Goal: Navigation & Orientation: Find specific page/section

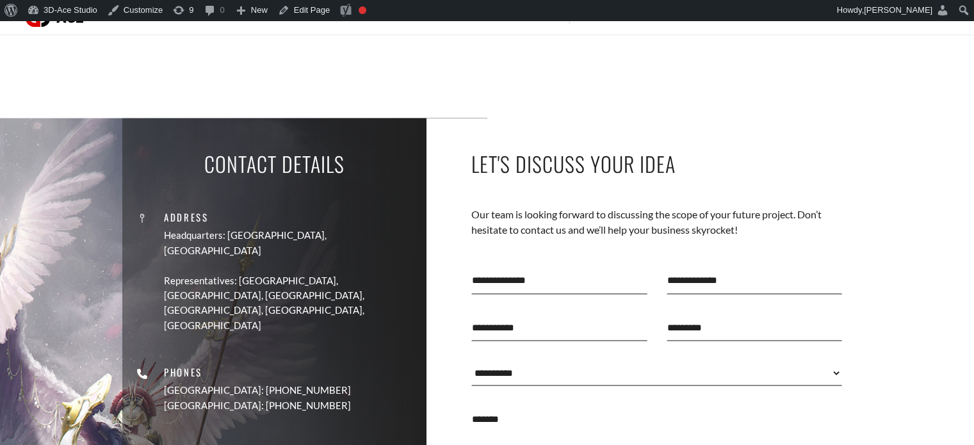
scroll to position [2246, 0]
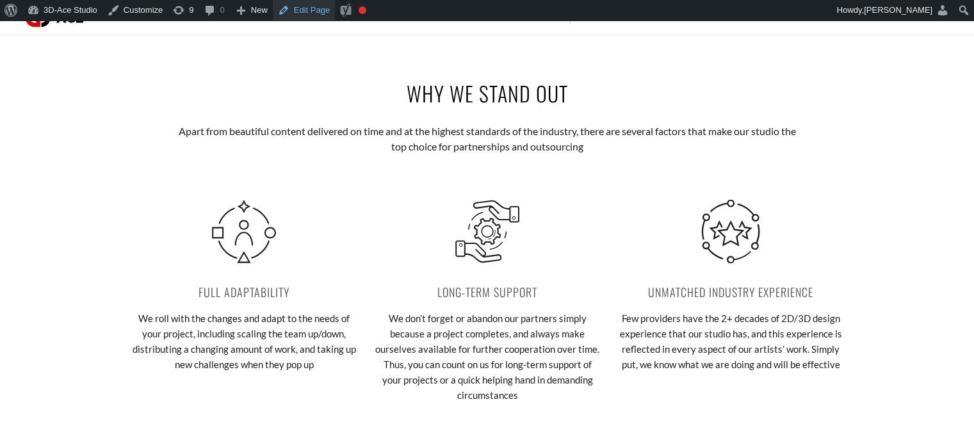
click at [292, 10] on link "Edit Page" at bounding box center [304, 10] width 62 height 20
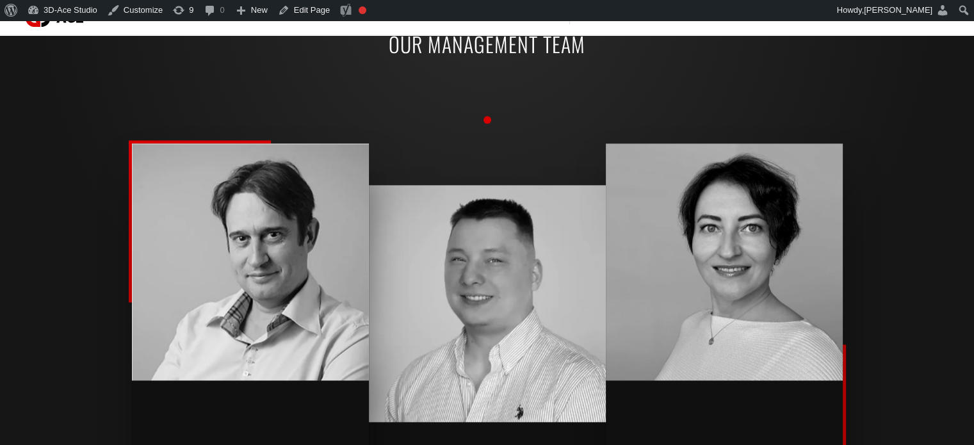
scroll to position [1416, 0]
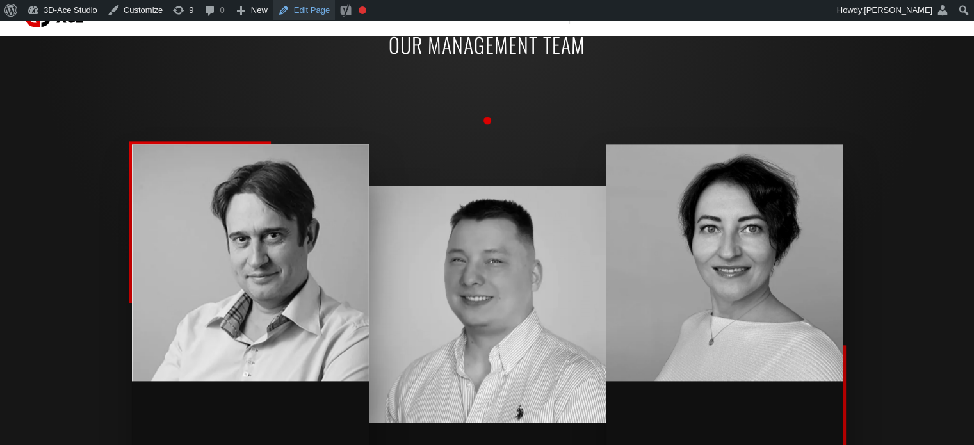
click at [314, 15] on link "Edit Page" at bounding box center [304, 10] width 62 height 20
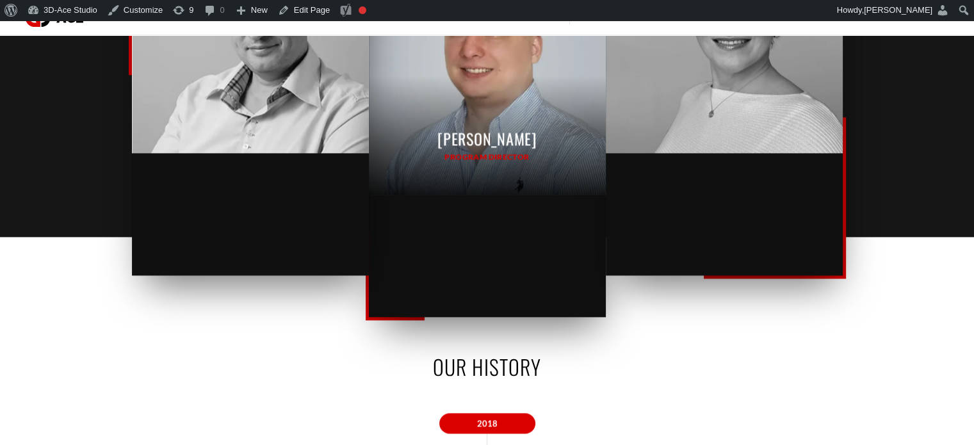
scroll to position [1644, 0]
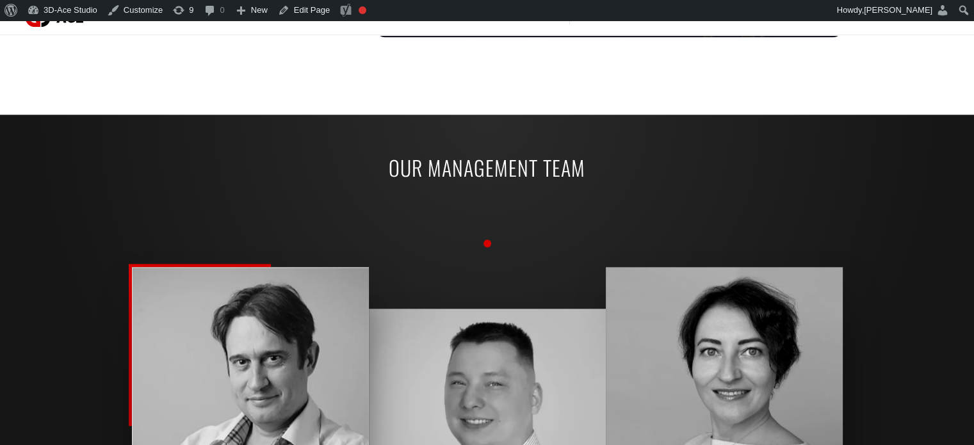
scroll to position [1291, 0]
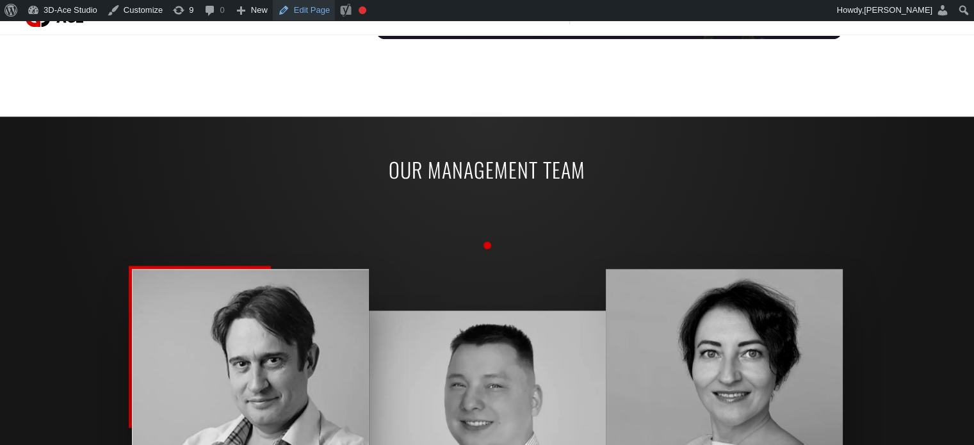
click at [291, 10] on link "Edit Page" at bounding box center [304, 10] width 62 height 20
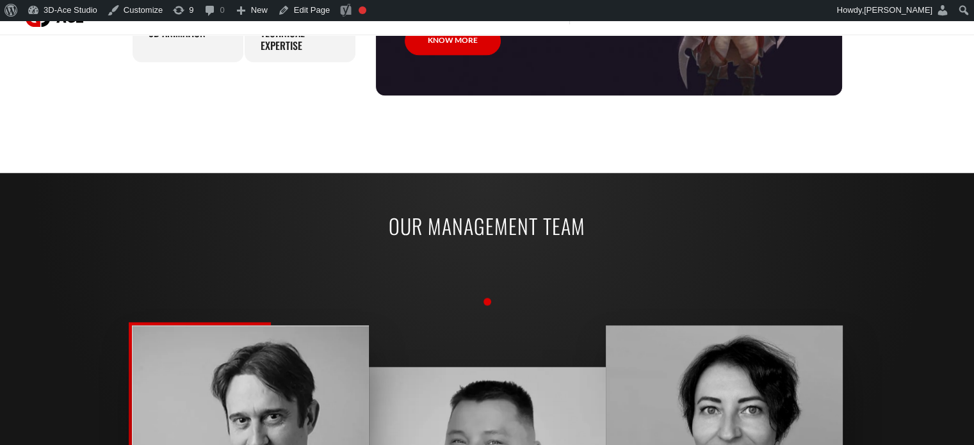
scroll to position [1182, 0]
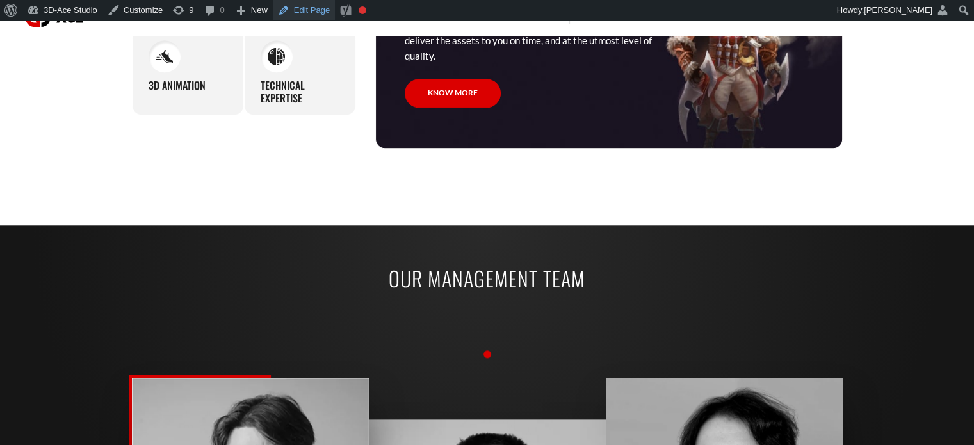
click at [292, 12] on link "Edit Page" at bounding box center [304, 10] width 62 height 20
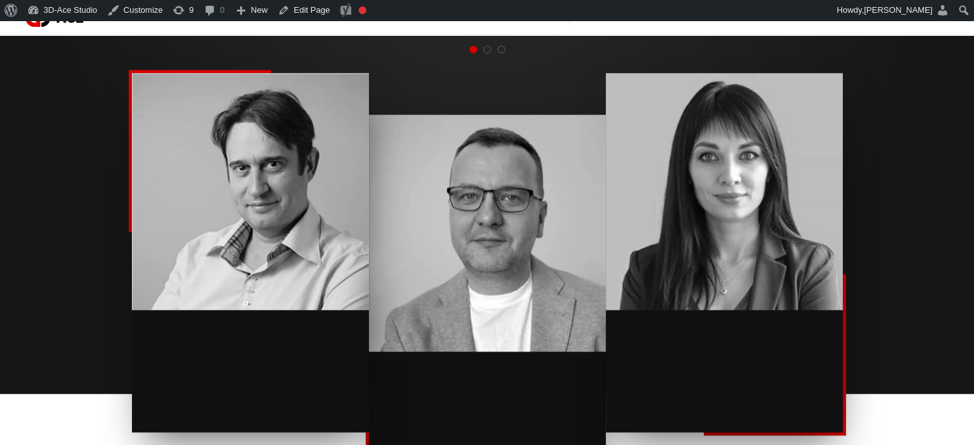
scroll to position [1457, 0]
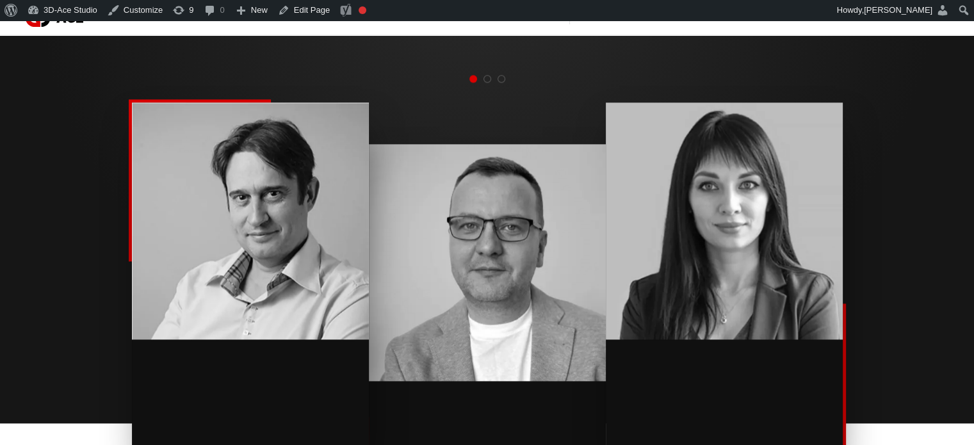
click at [485, 78] on span "Go to slide 2" at bounding box center [487, 79] width 8 height 8
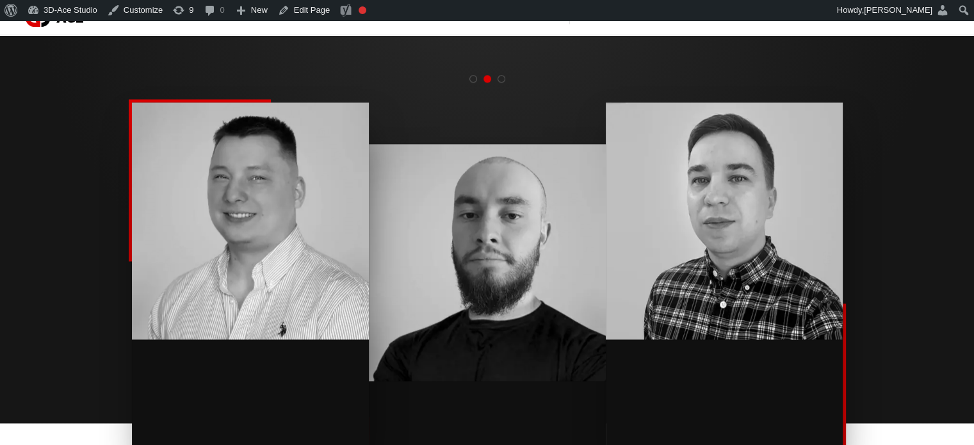
click at [499, 77] on span "Go to slide 3" at bounding box center [502, 79] width 8 height 8
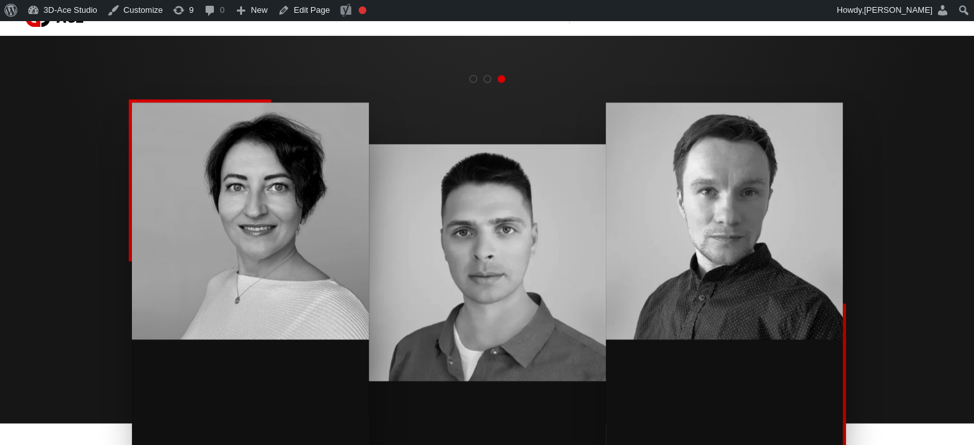
click at [475, 77] on span "Go to slide 1" at bounding box center [473, 79] width 8 height 8
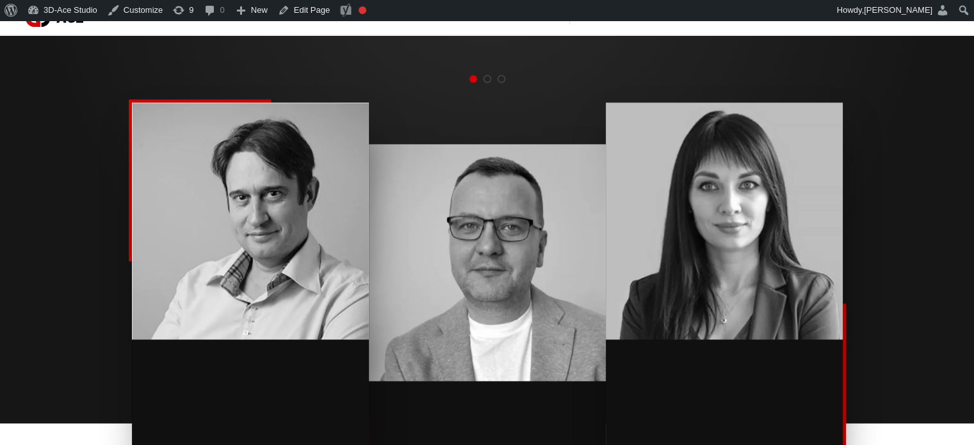
click at [483, 78] on span "Go to slide 2" at bounding box center [487, 79] width 8 height 8
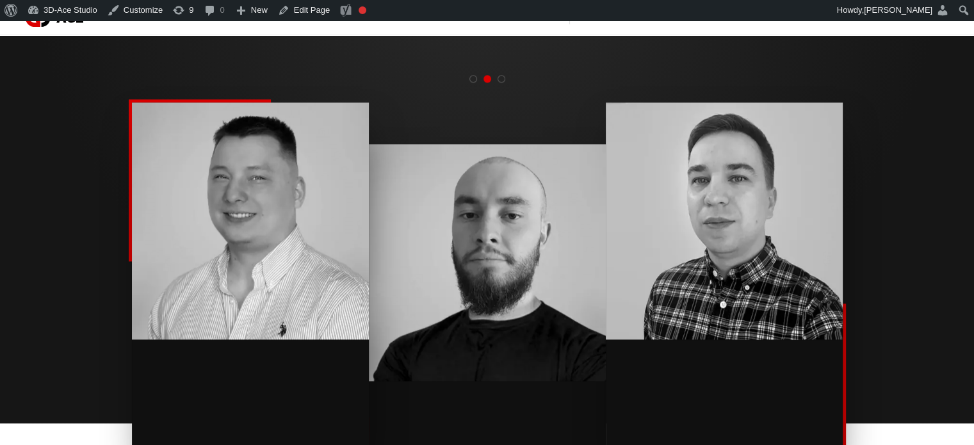
click at [502, 77] on span "Go to slide 3" at bounding box center [502, 79] width 8 height 8
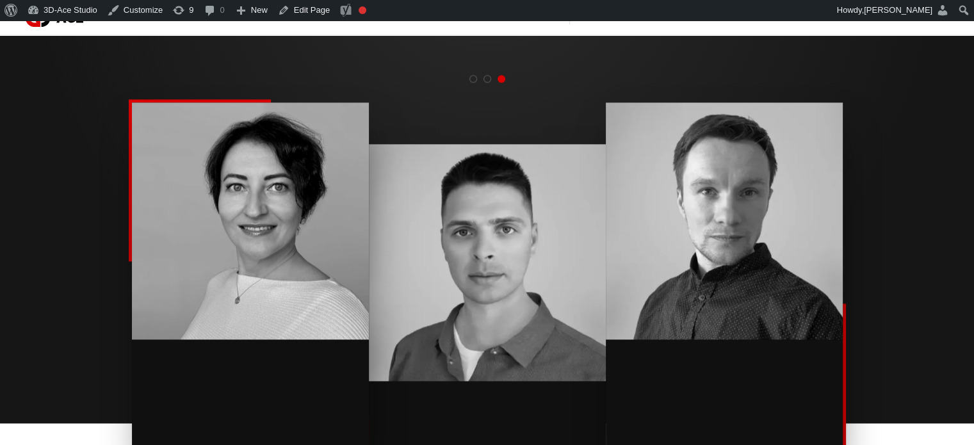
click at [471, 78] on span "Go to slide 1" at bounding box center [473, 79] width 8 height 8
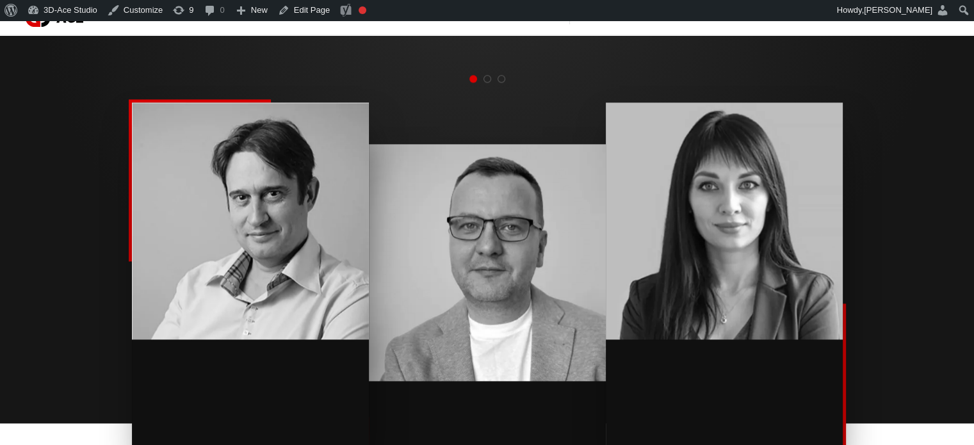
click at [489, 77] on span "Go to slide 2" at bounding box center [487, 79] width 8 height 8
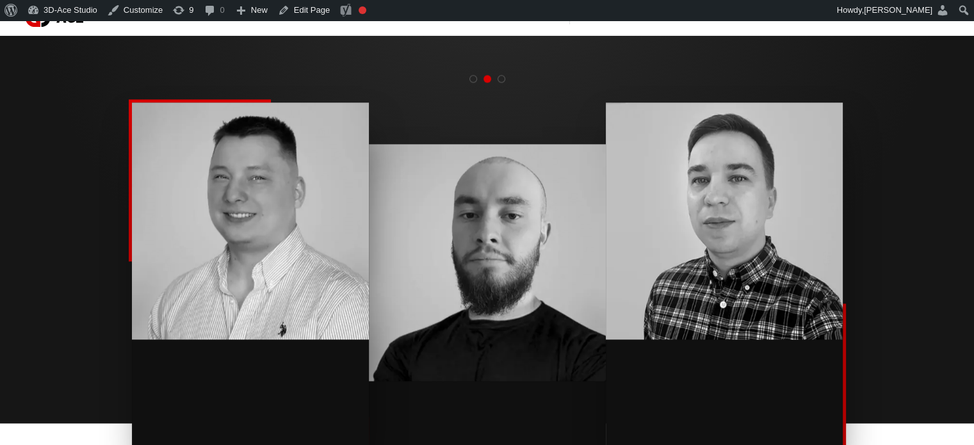
click at [503, 77] on span "Go to slide 3" at bounding box center [502, 79] width 8 height 8
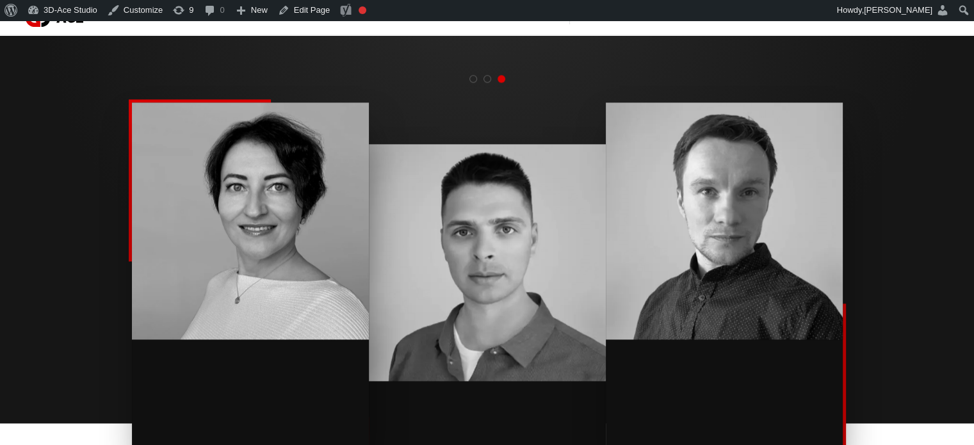
click at [470, 75] on span "Go to slide 1" at bounding box center [473, 79] width 8 height 8
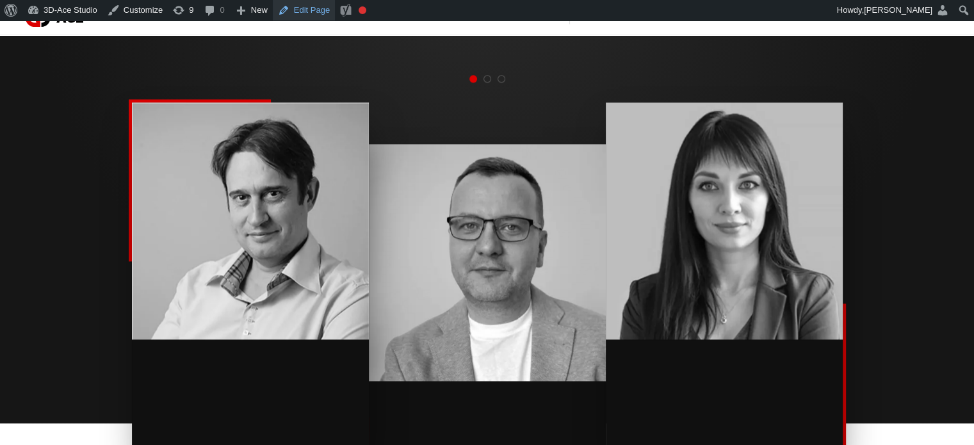
click at [304, 5] on link "Edit Page" at bounding box center [304, 10] width 62 height 20
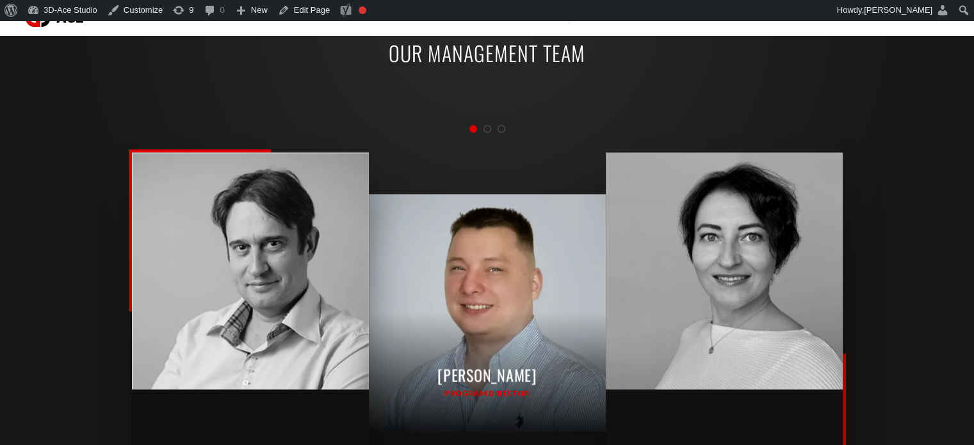
scroll to position [1398, 0]
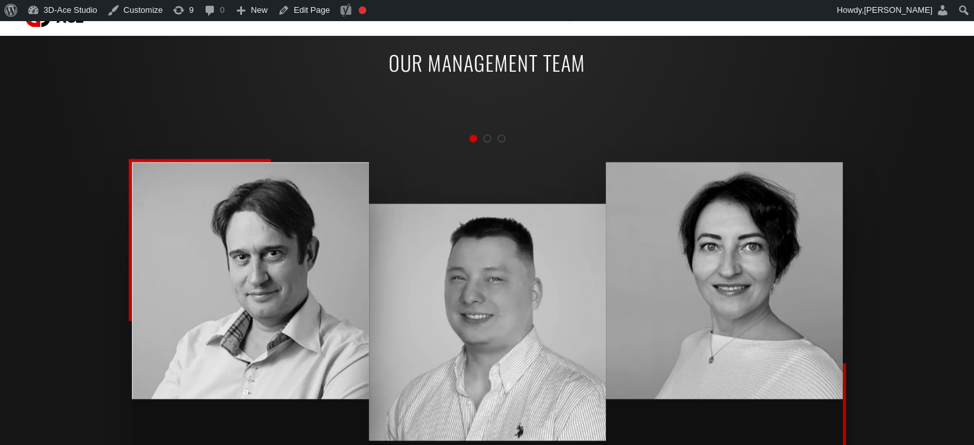
click at [485, 134] on span "Go to slide 2" at bounding box center [487, 138] width 8 height 8
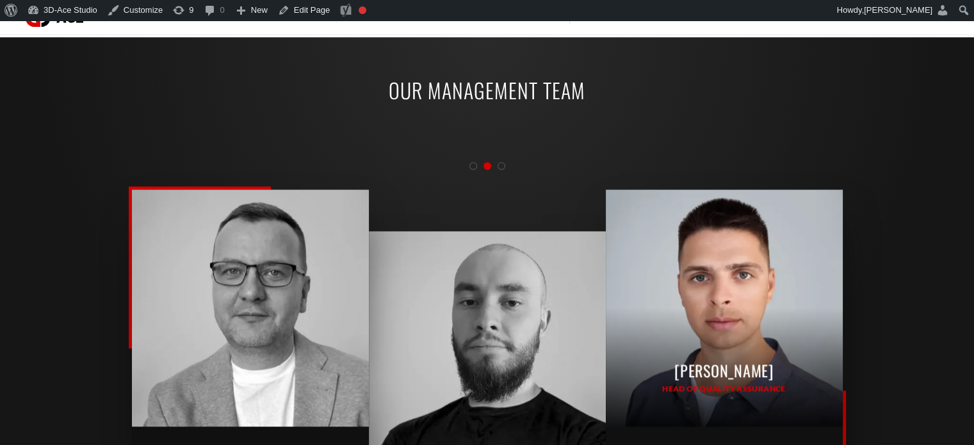
scroll to position [1370, 0]
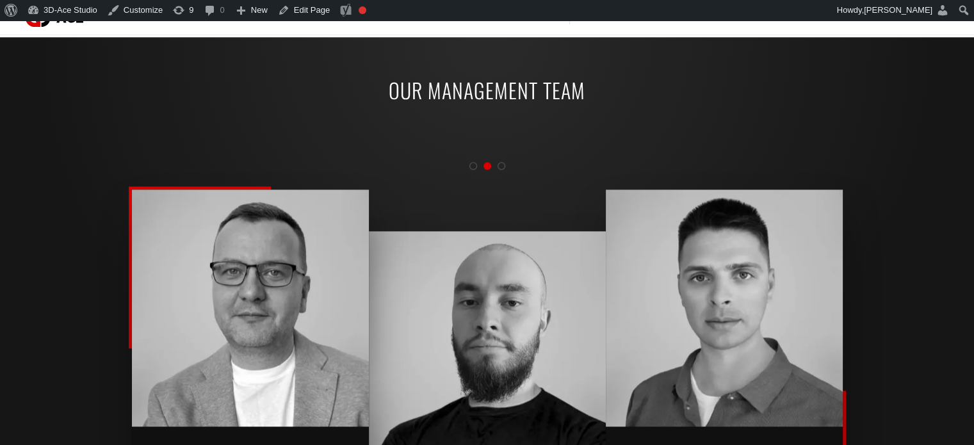
click at [501, 166] on span "Go to slide 3" at bounding box center [502, 166] width 8 height 8
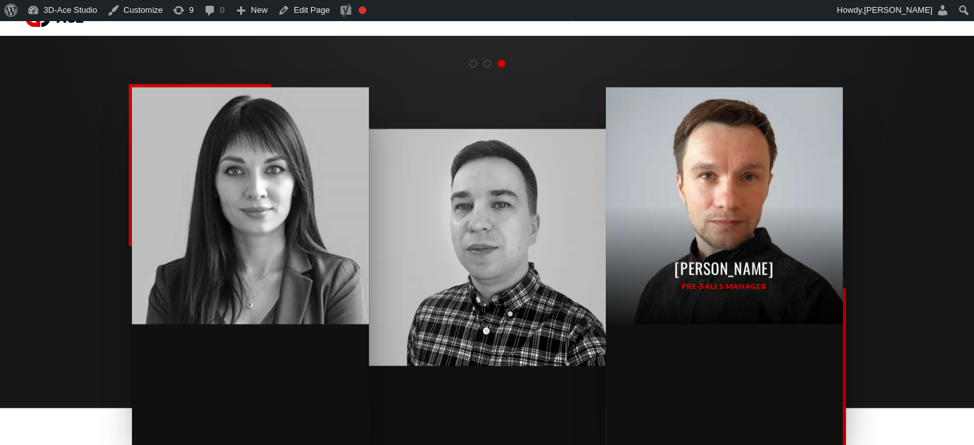
scroll to position [1473, 0]
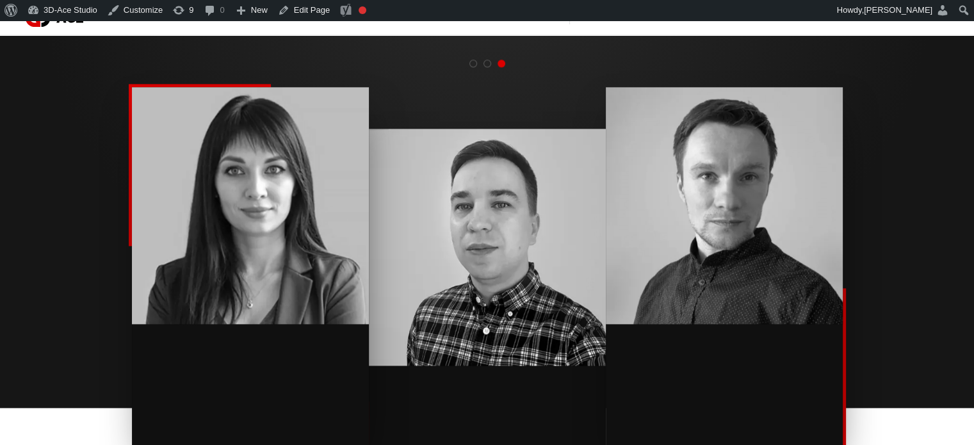
click at [475, 65] on span "Go to slide 1" at bounding box center [473, 64] width 8 height 8
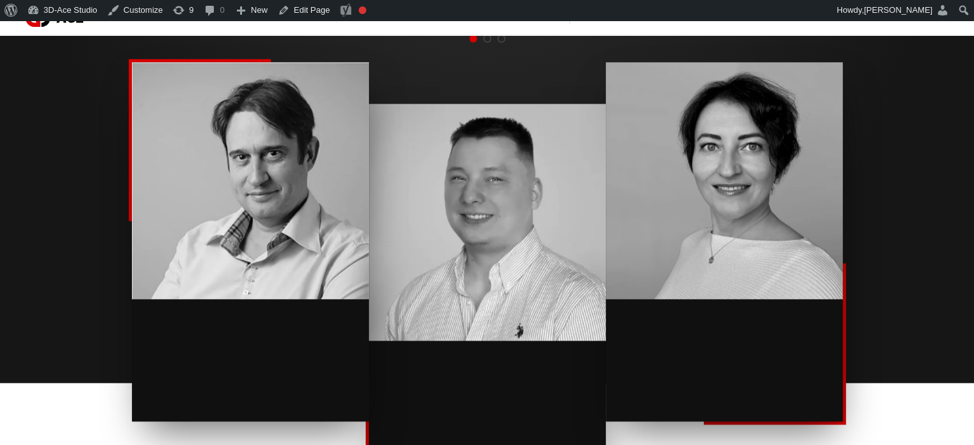
scroll to position [1496, 0]
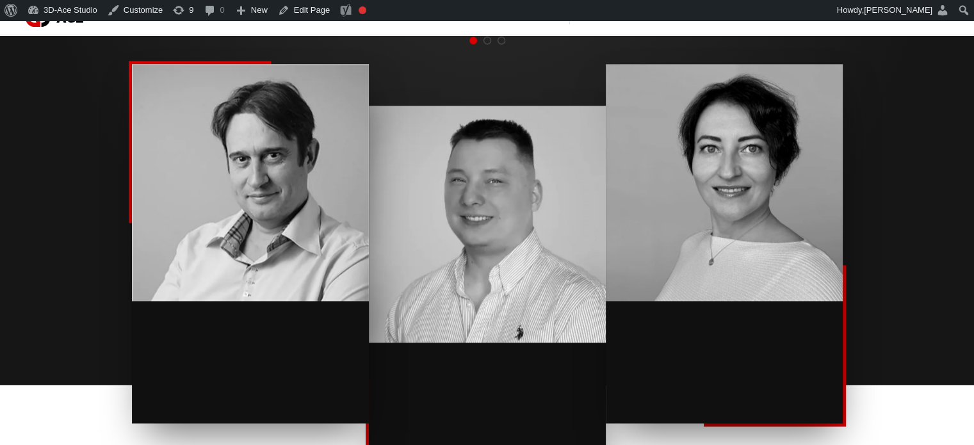
click at [922, 219] on section "Our management team [PERSON_NAME] Head of HR and Recruitment [PERSON_NAME] CEO …" at bounding box center [487, 149] width 974 height 474
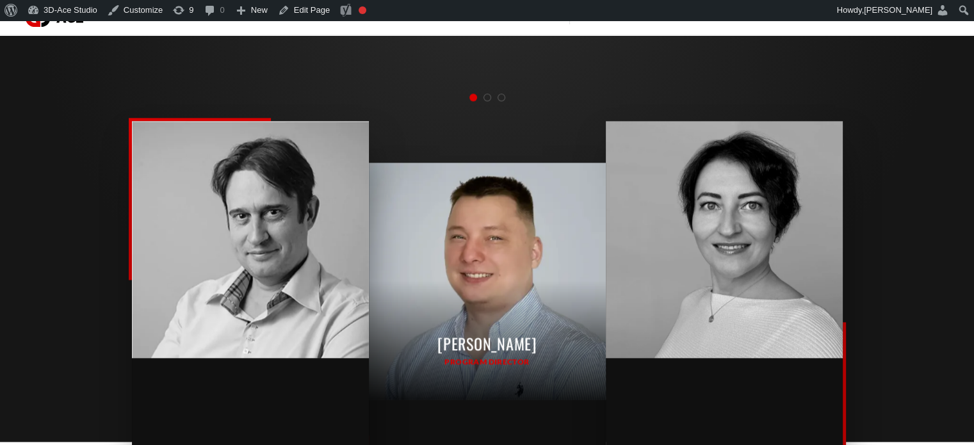
scroll to position [1437, 0]
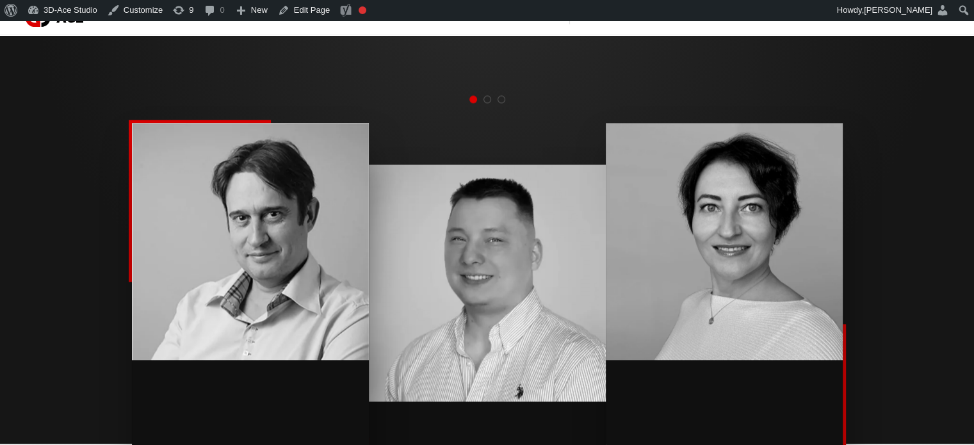
click at [485, 99] on span "Go to slide 2" at bounding box center [487, 99] width 8 height 8
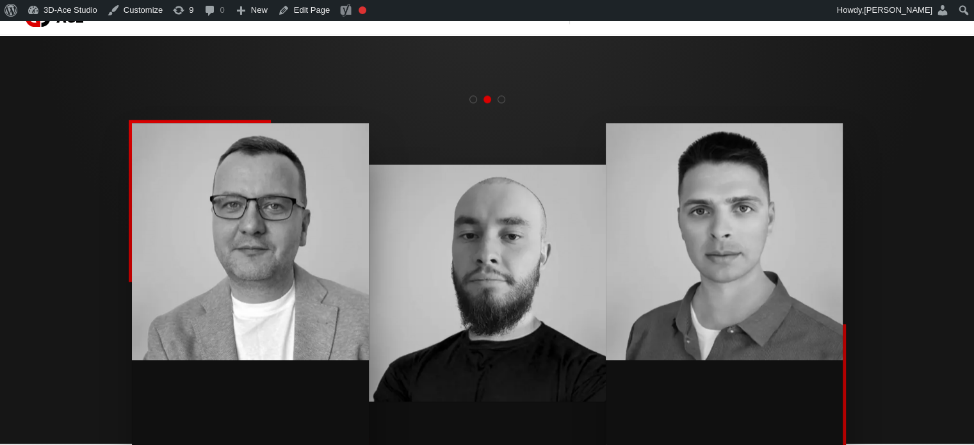
click at [498, 99] on span "Go to slide 3" at bounding box center [502, 99] width 8 height 8
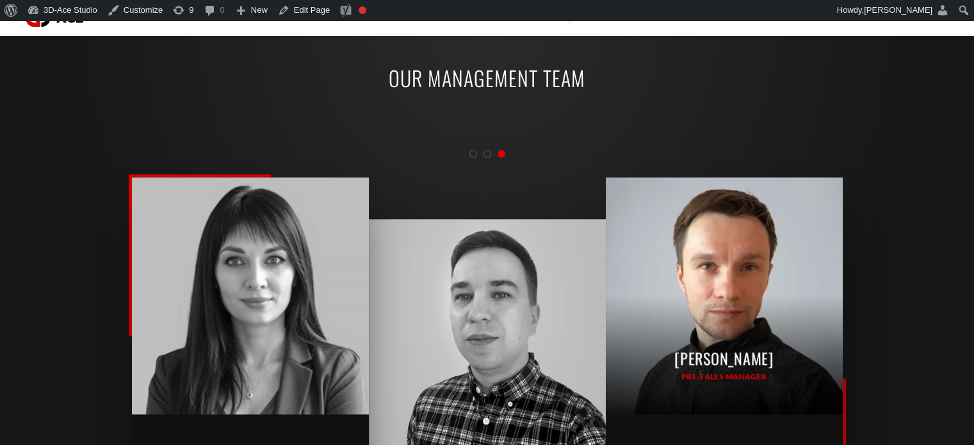
scroll to position [1370, 0]
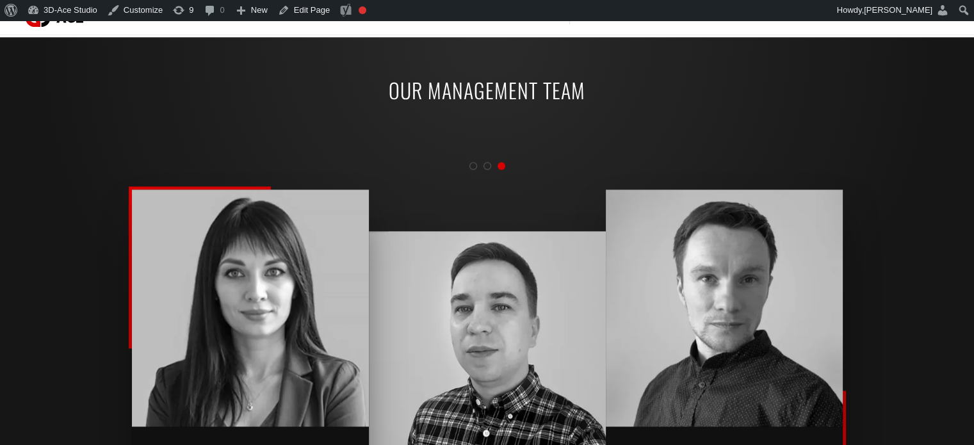
click at [472, 163] on span "Go to slide 1" at bounding box center [473, 166] width 8 height 8
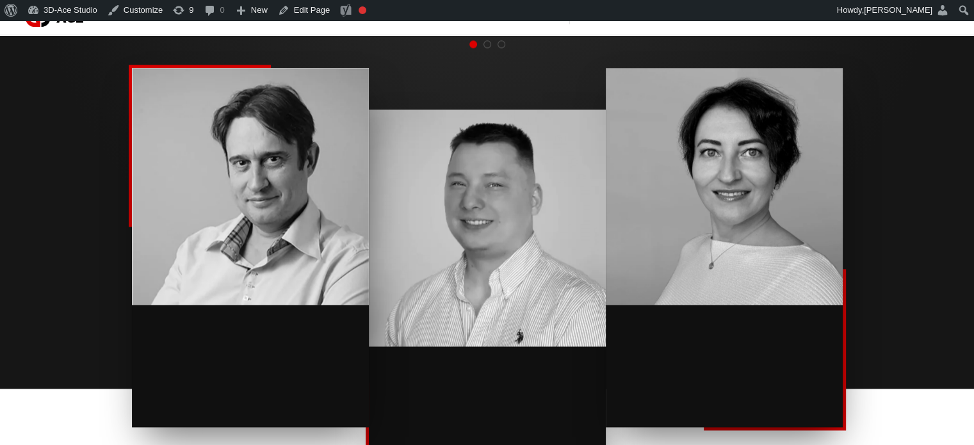
scroll to position [1472, 0]
